Goal: Task Accomplishment & Management: Manage account settings

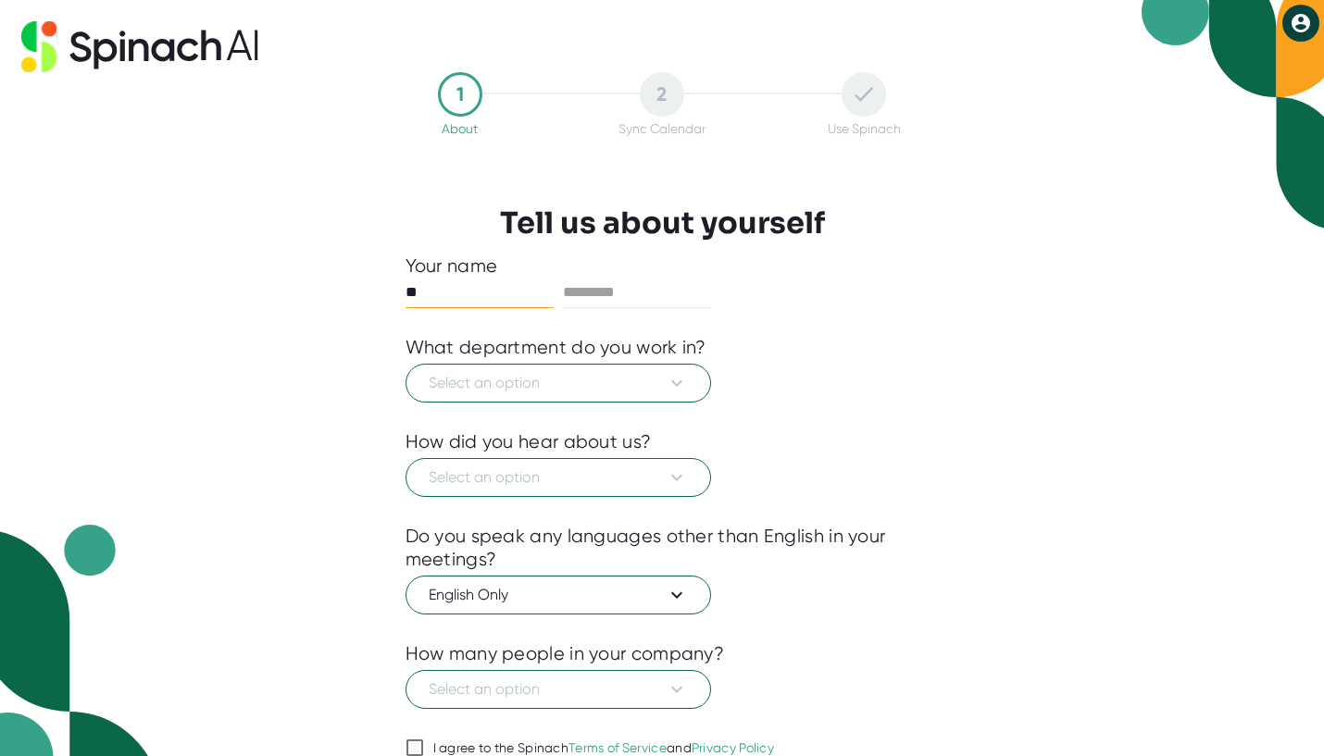
type input "**"
type input "******"
click at [469, 350] on div "What department do you work in?" at bounding box center [555, 347] width 301 height 23
click at [505, 375] on span "Select an option" at bounding box center [558, 383] width 259 height 22
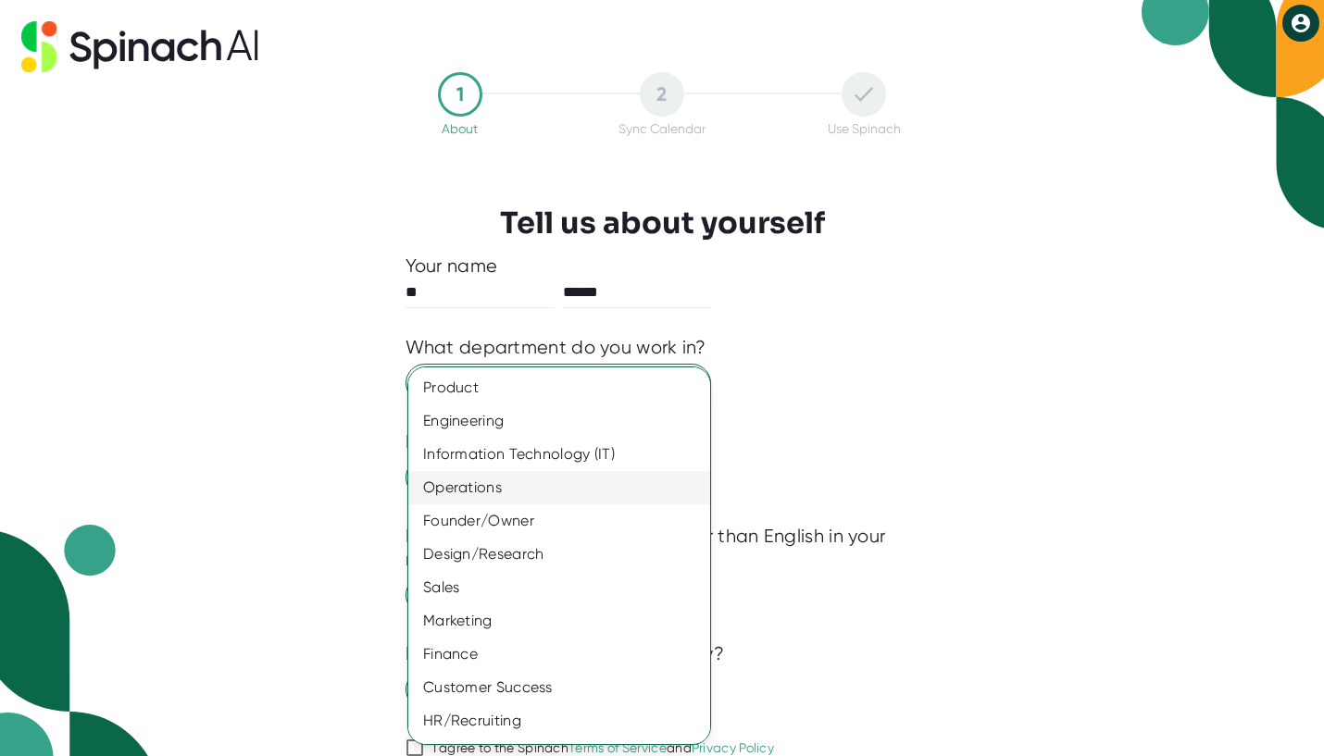
click at [516, 484] on div "Operations" at bounding box center [559, 487] width 302 height 33
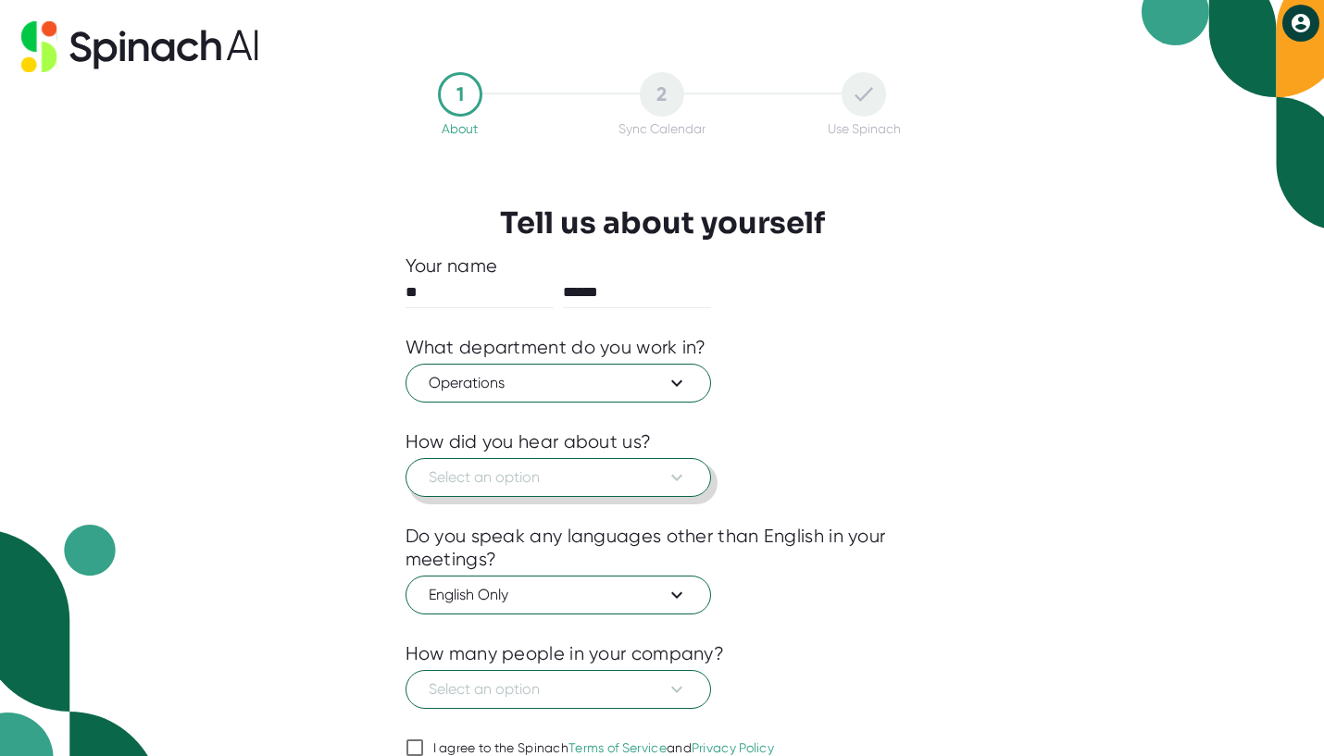
click at [657, 479] on span "Select an option" at bounding box center [558, 477] width 259 height 22
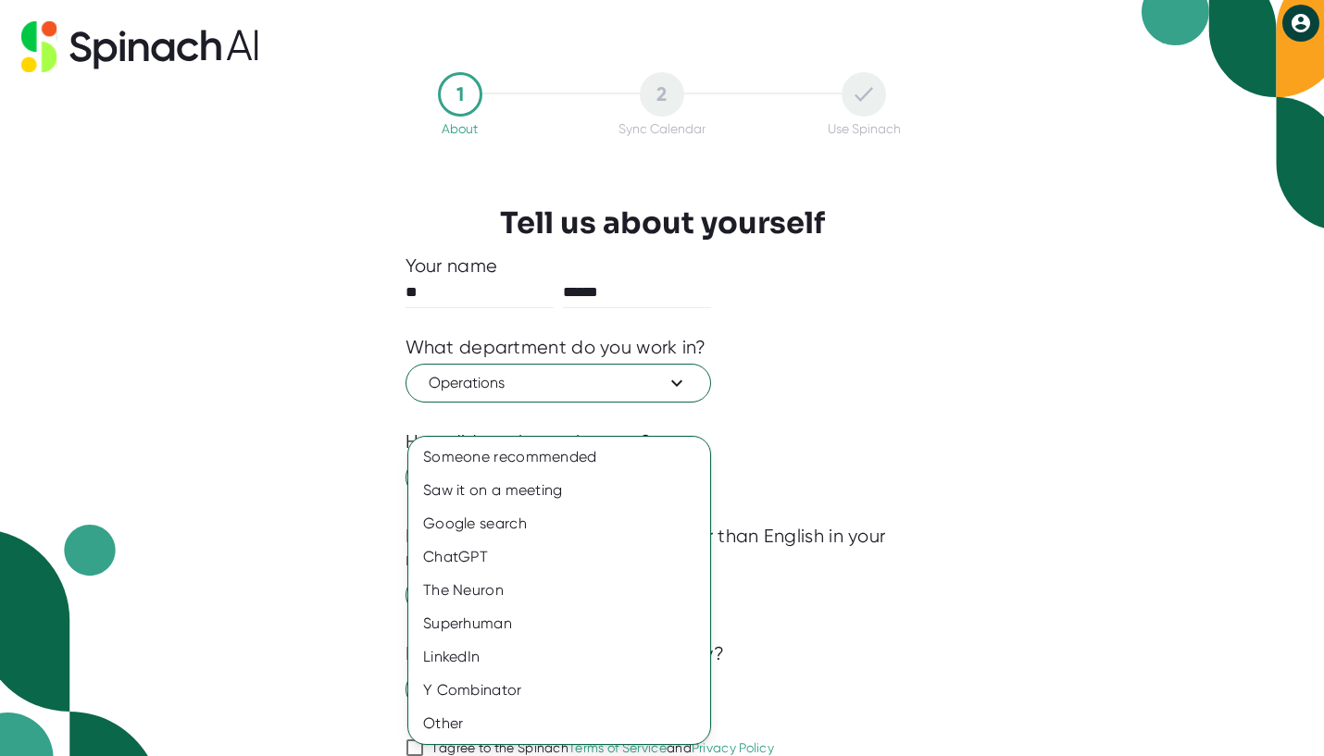
click at [890, 442] on div at bounding box center [662, 378] width 1324 height 756
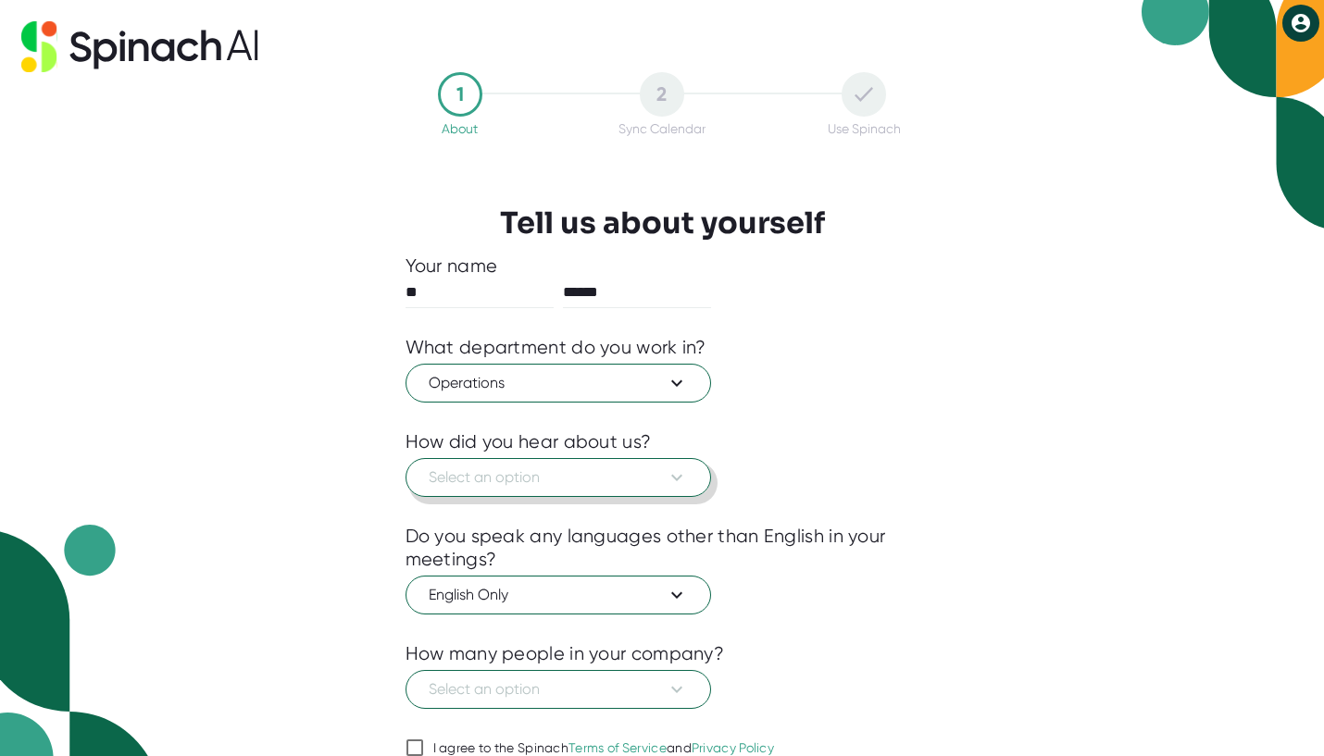
click at [648, 465] on button "Select an option" at bounding box center [557, 477] width 305 height 39
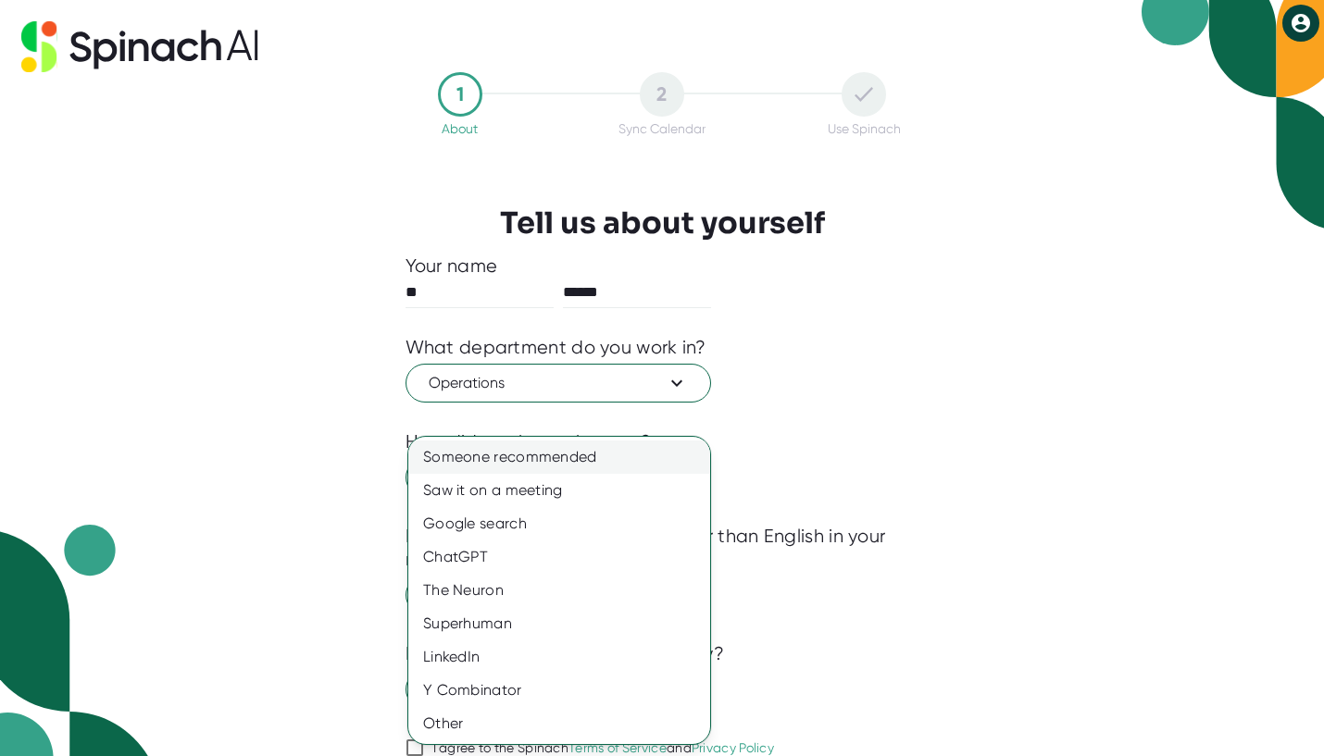
click at [576, 459] on div "Someone recommended" at bounding box center [559, 457] width 302 height 33
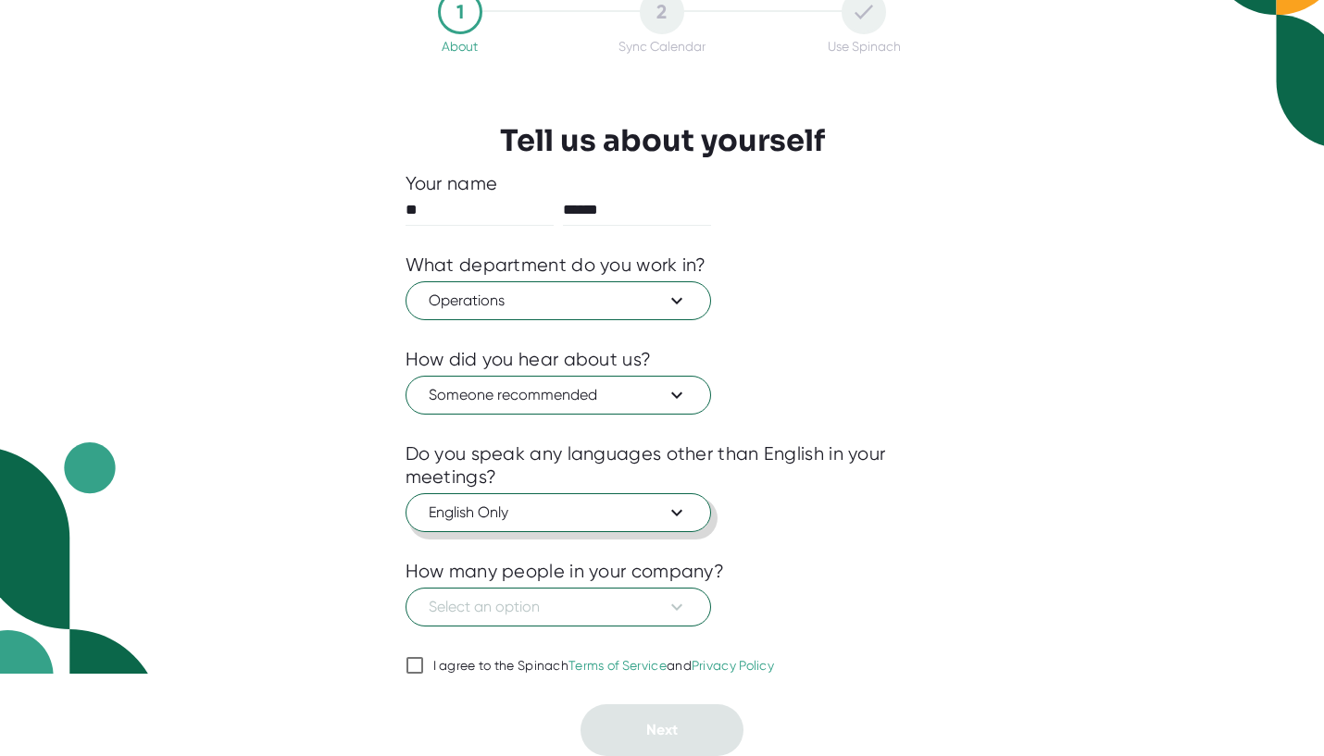
scroll to position [82, 0]
click at [632, 613] on span "Select an option" at bounding box center [558, 607] width 259 height 22
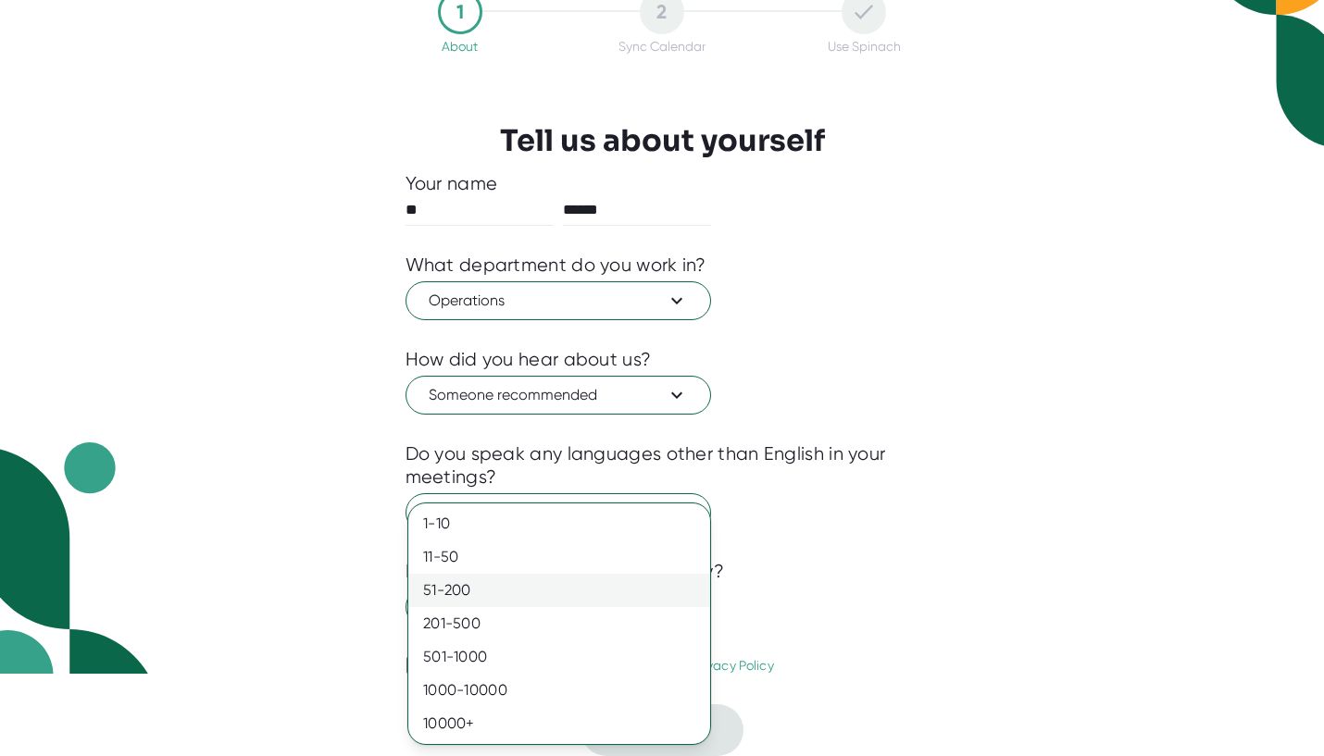
click at [570, 597] on div "51-200" at bounding box center [559, 590] width 302 height 33
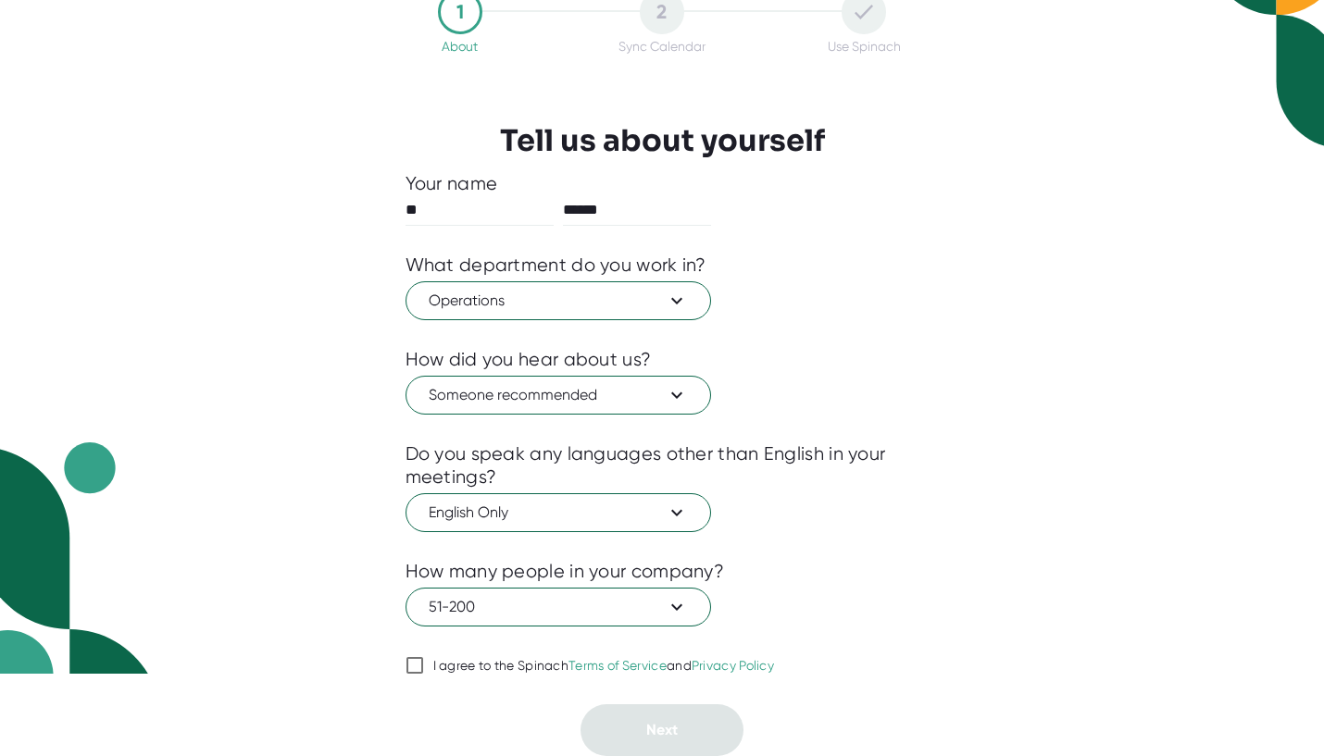
drag, startPoint x: 416, startPoint y: 666, endPoint x: 429, endPoint y: 669, distance: 13.3
click at [416, 666] on input "I agree to the Spinach Terms of Service and Privacy Policy" at bounding box center [414, 665] width 19 height 22
checkbox input "true"
click at [680, 724] on button "Next" at bounding box center [661, 730] width 163 height 52
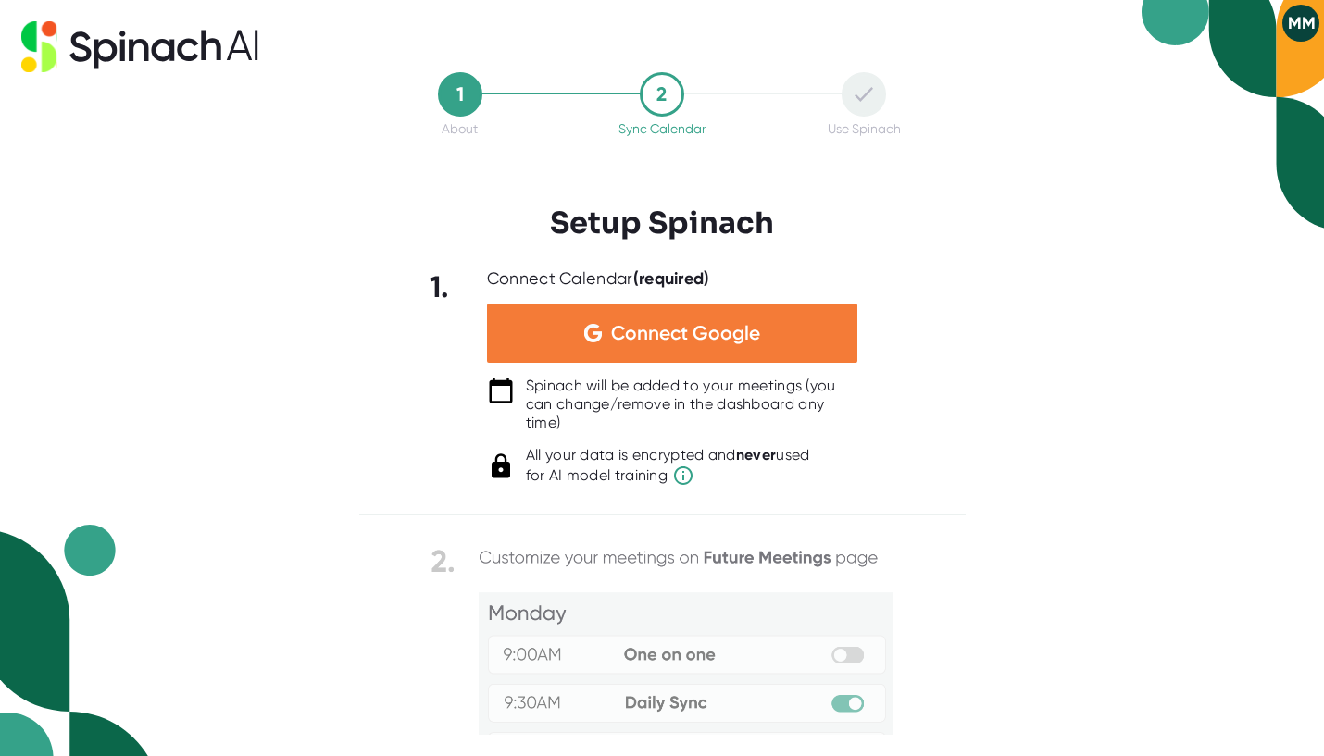
scroll to position [0, 0]
click at [730, 324] on span "Connect Google" at bounding box center [685, 333] width 149 height 19
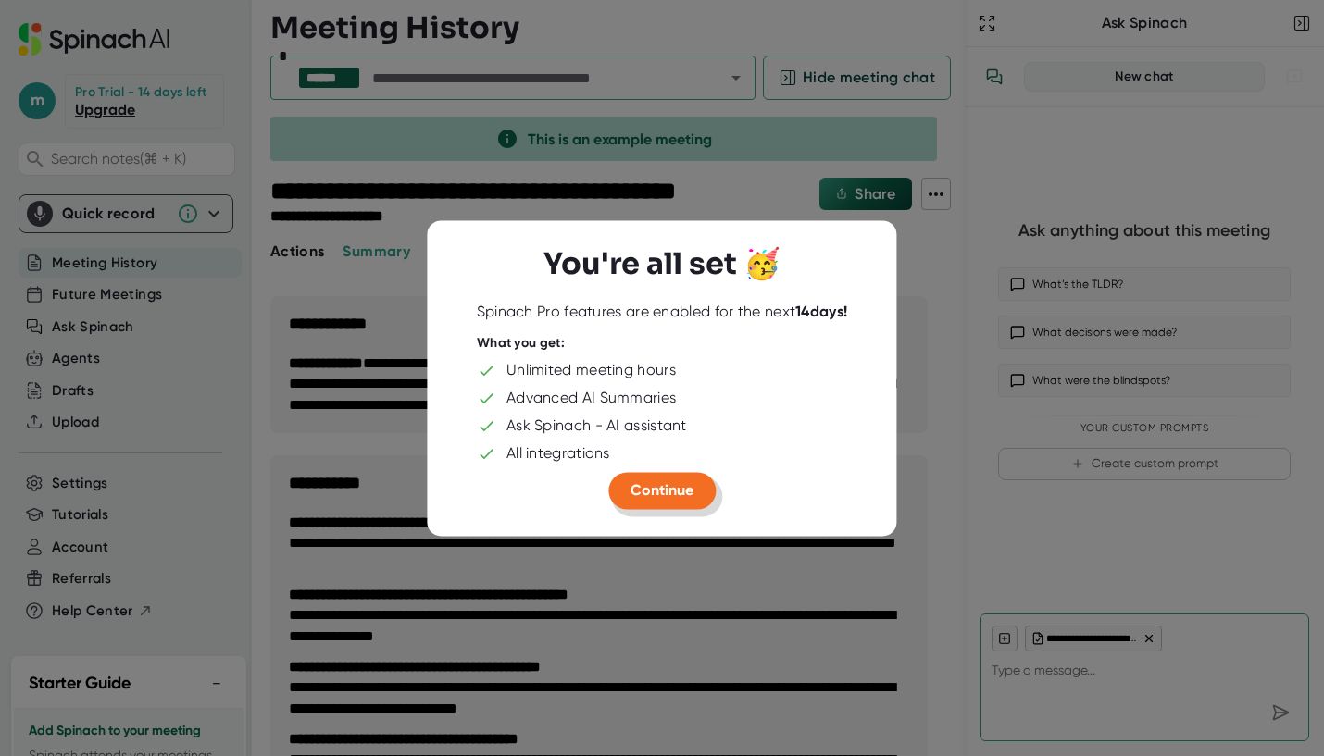
click at [678, 496] on span "Continue" at bounding box center [661, 490] width 63 height 18
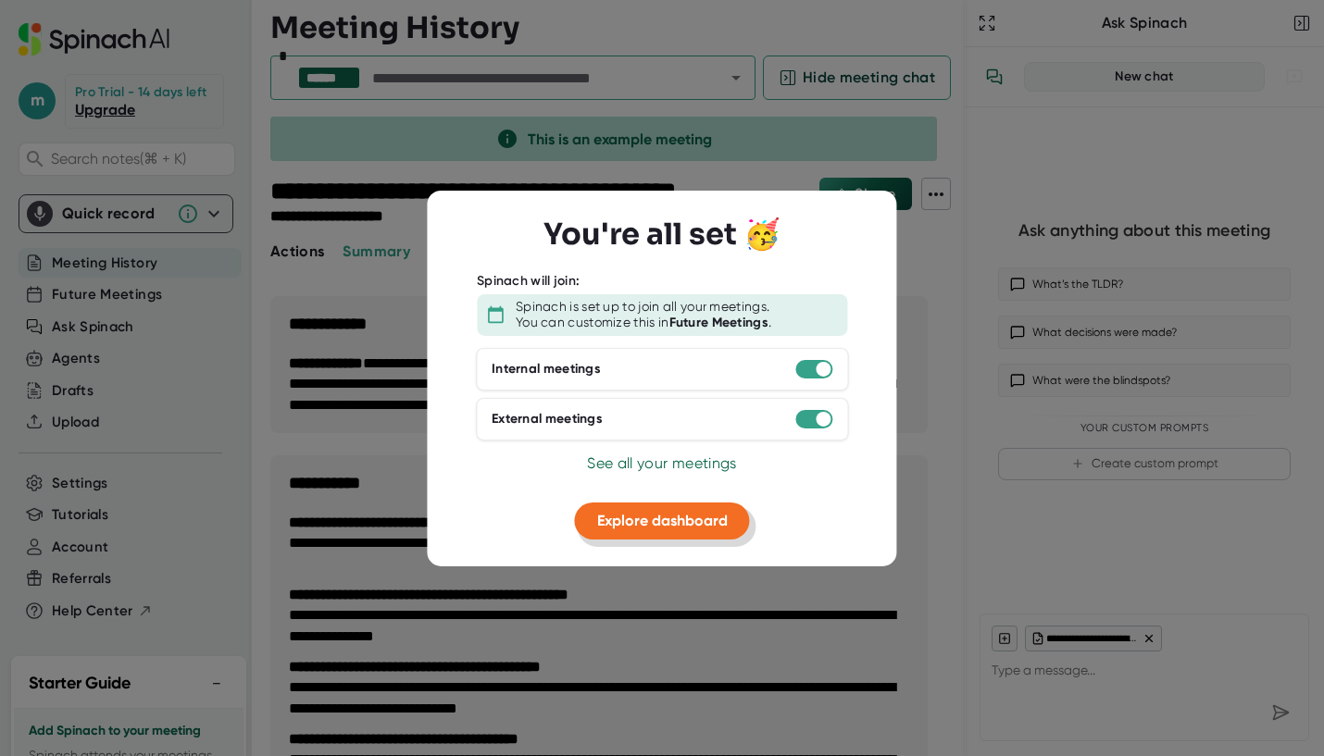
click at [692, 523] on span "Explore dashboard" at bounding box center [662, 521] width 131 height 18
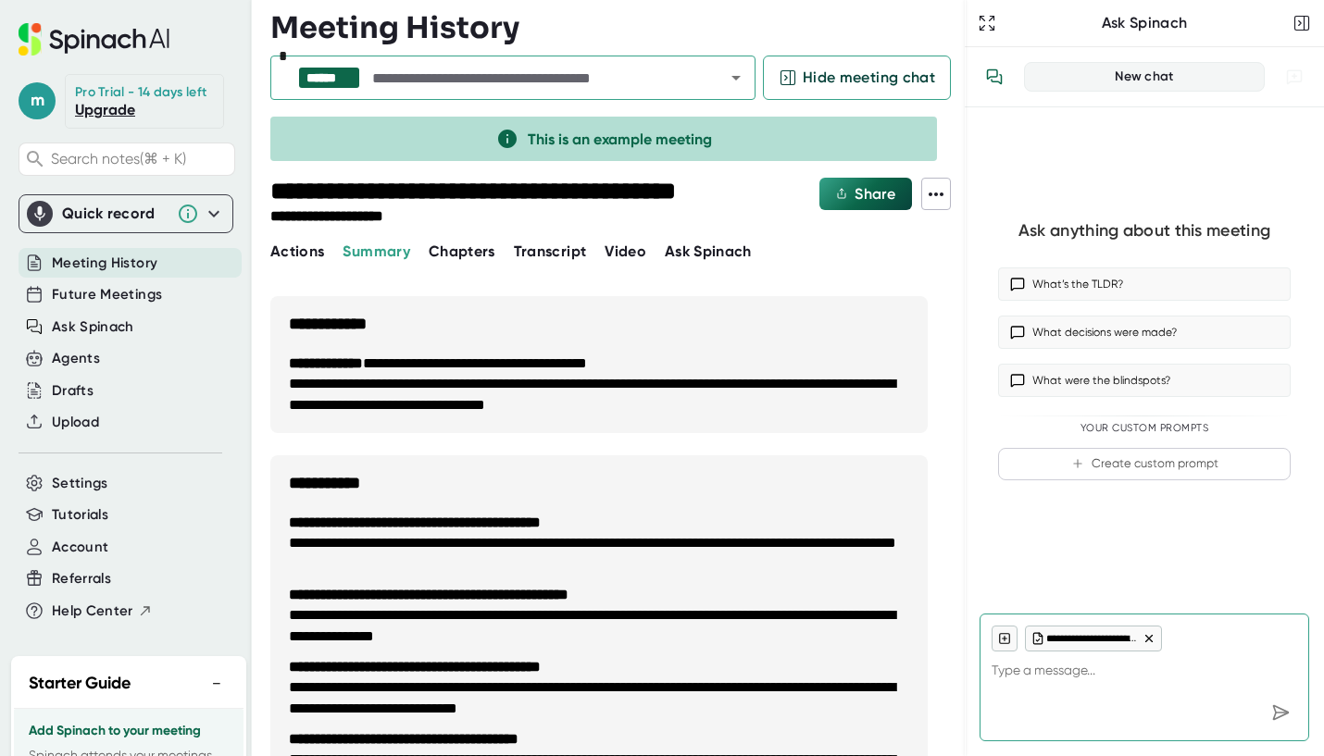
type textarea "x"
